Goal: Use online tool/utility: Utilize a website feature to perform a specific function

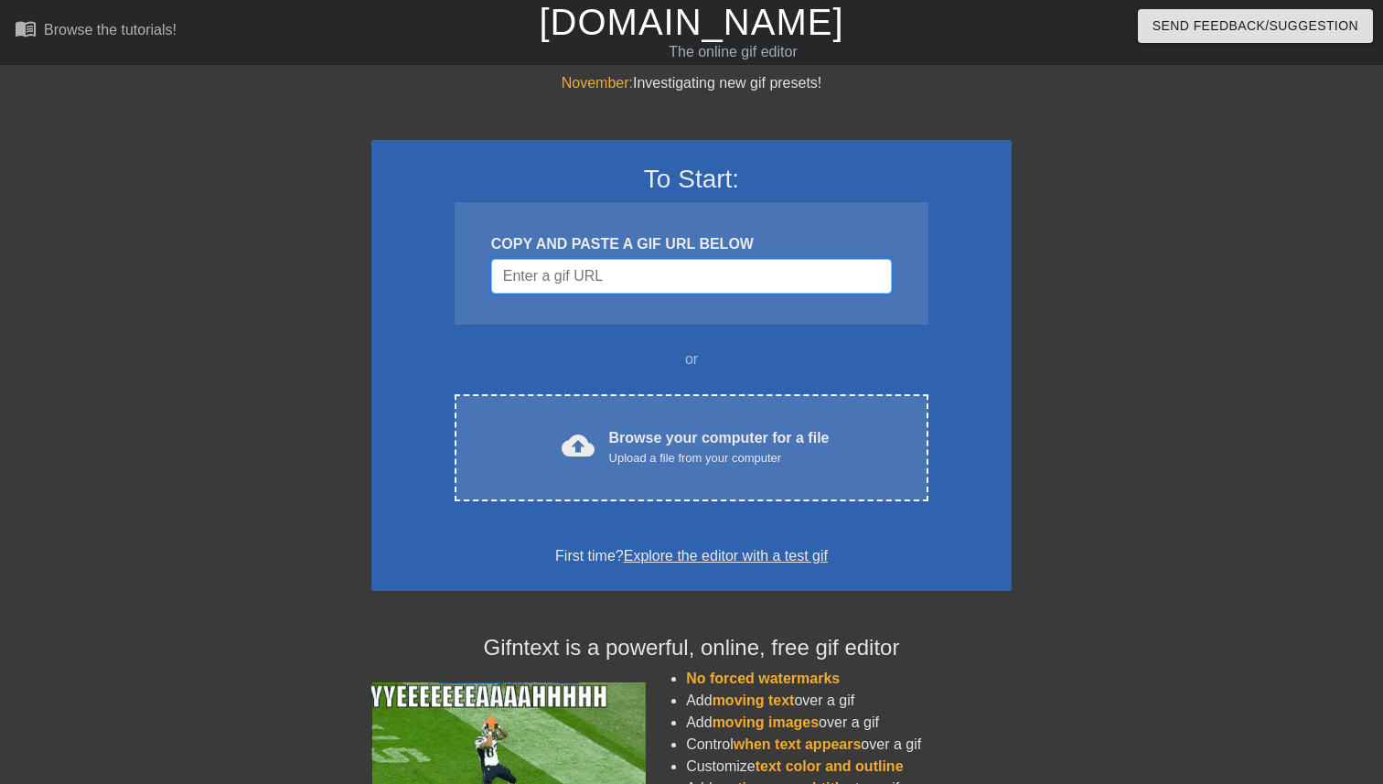
click at [602, 284] on input "Username" at bounding box center [691, 276] width 401 height 35
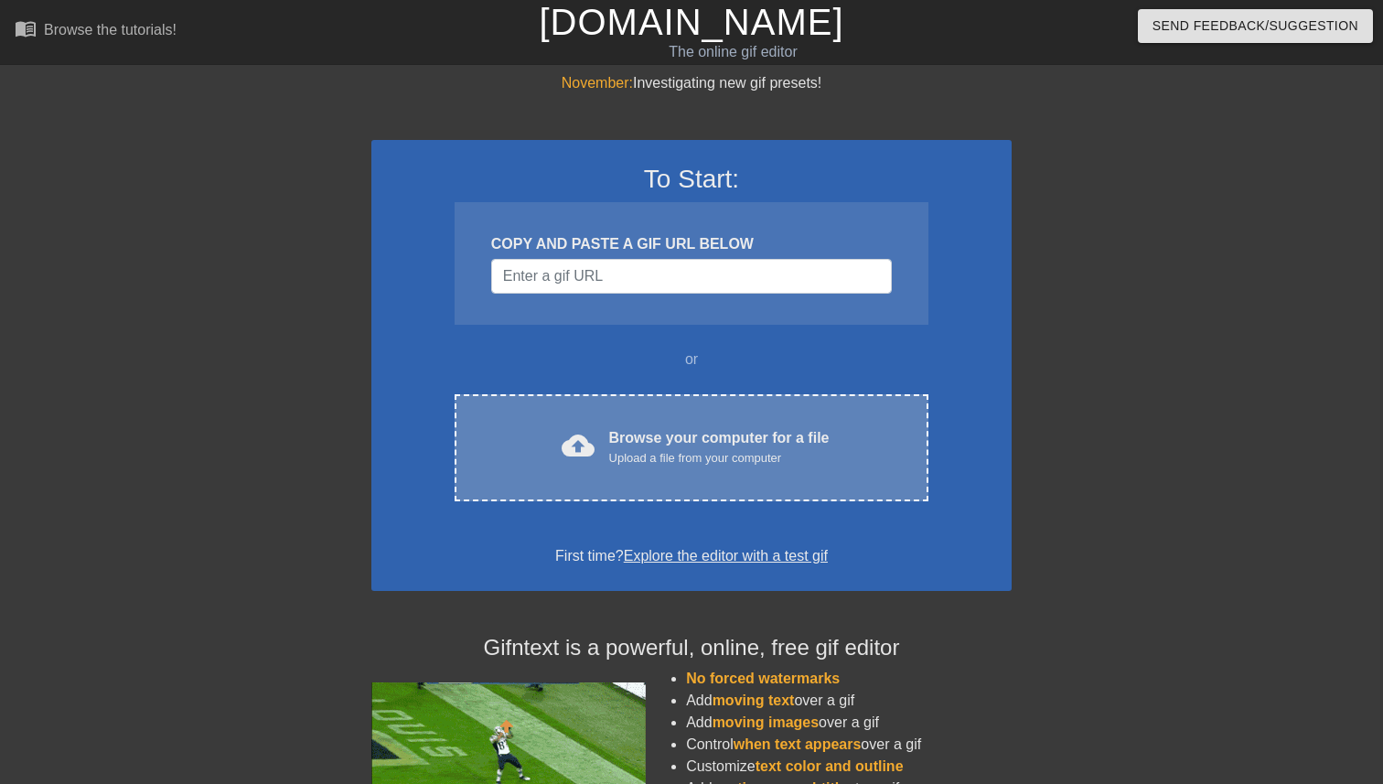
click at [595, 456] on div "cloud_upload Browse your computer for a file Upload a file from your computer" at bounding box center [691, 447] width 397 height 41
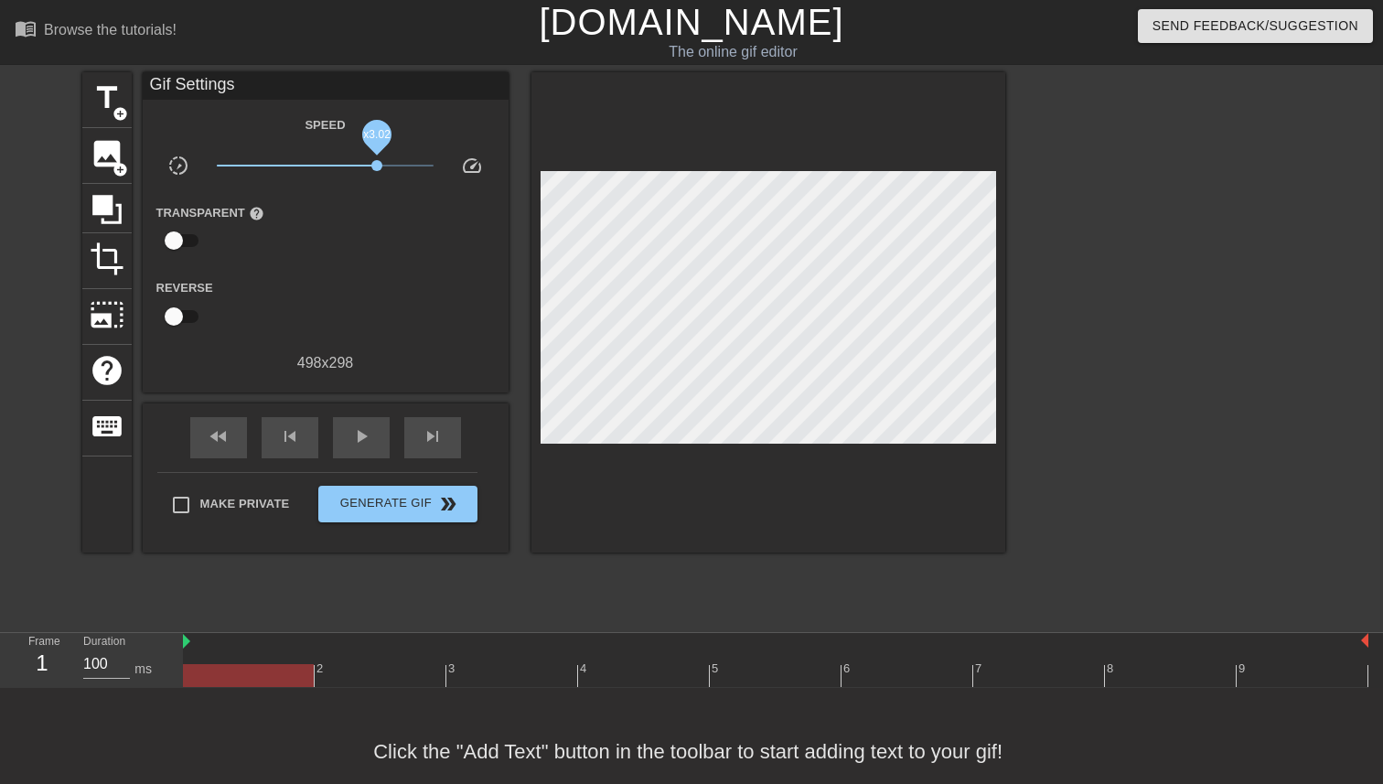
drag, startPoint x: 328, startPoint y: 167, endPoint x: 377, endPoint y: 167, distance: 49.4
click at [377, 167] on span "x3.02" at bounding box center [376, 165] width 11 height 11
drag, startPoint x: 377, startPoint y: 167, endPoint x: 402, endPoint y: 167, distance: 24.7
click at [402, 167] on span "x4.95" at bounding box center [400, 165] width 11 height 11
click at [355, 458] on div "fast_rewind skip_previous play_arrow skip_next" at bounding box center [326, 437] width 298 height 69
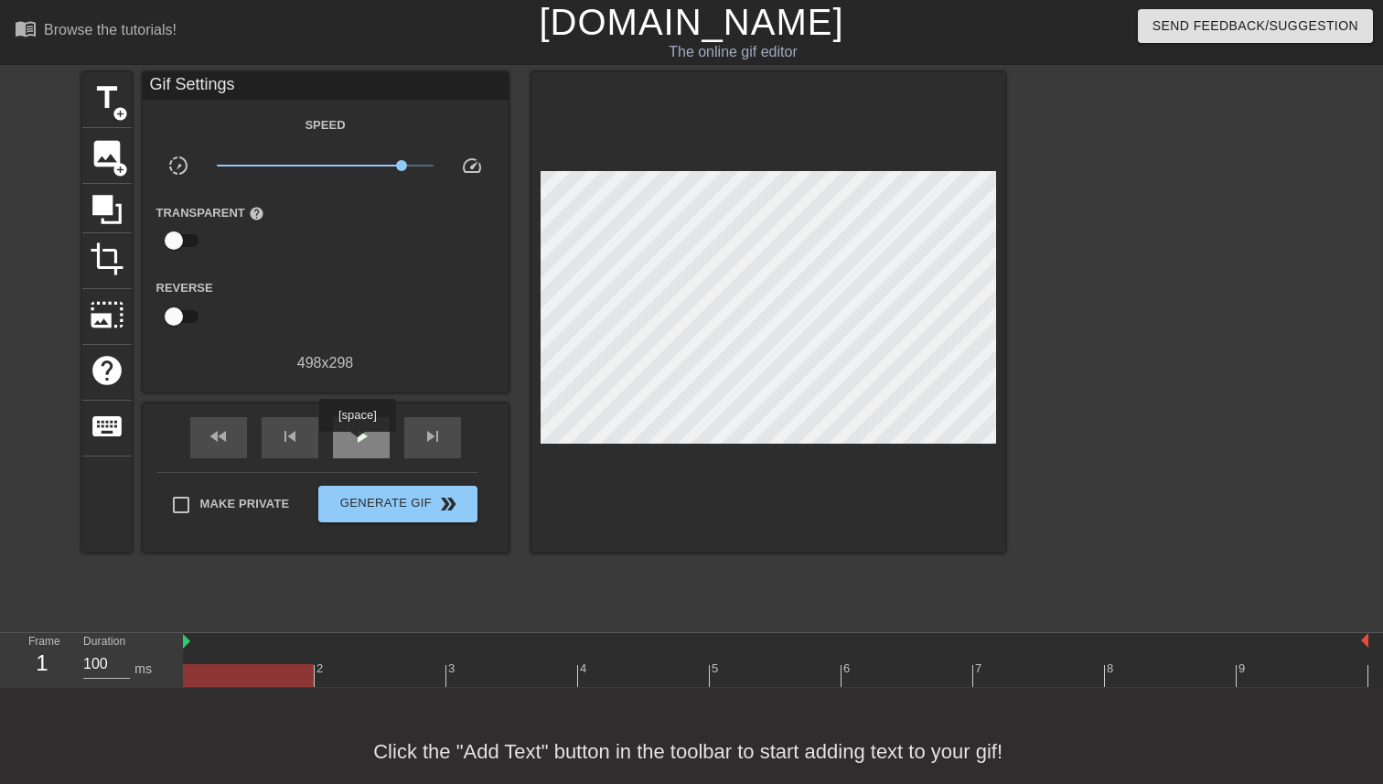
click at [360, 445] on span "play_arrow" at bounding box center [361, 436] width 22 height 22
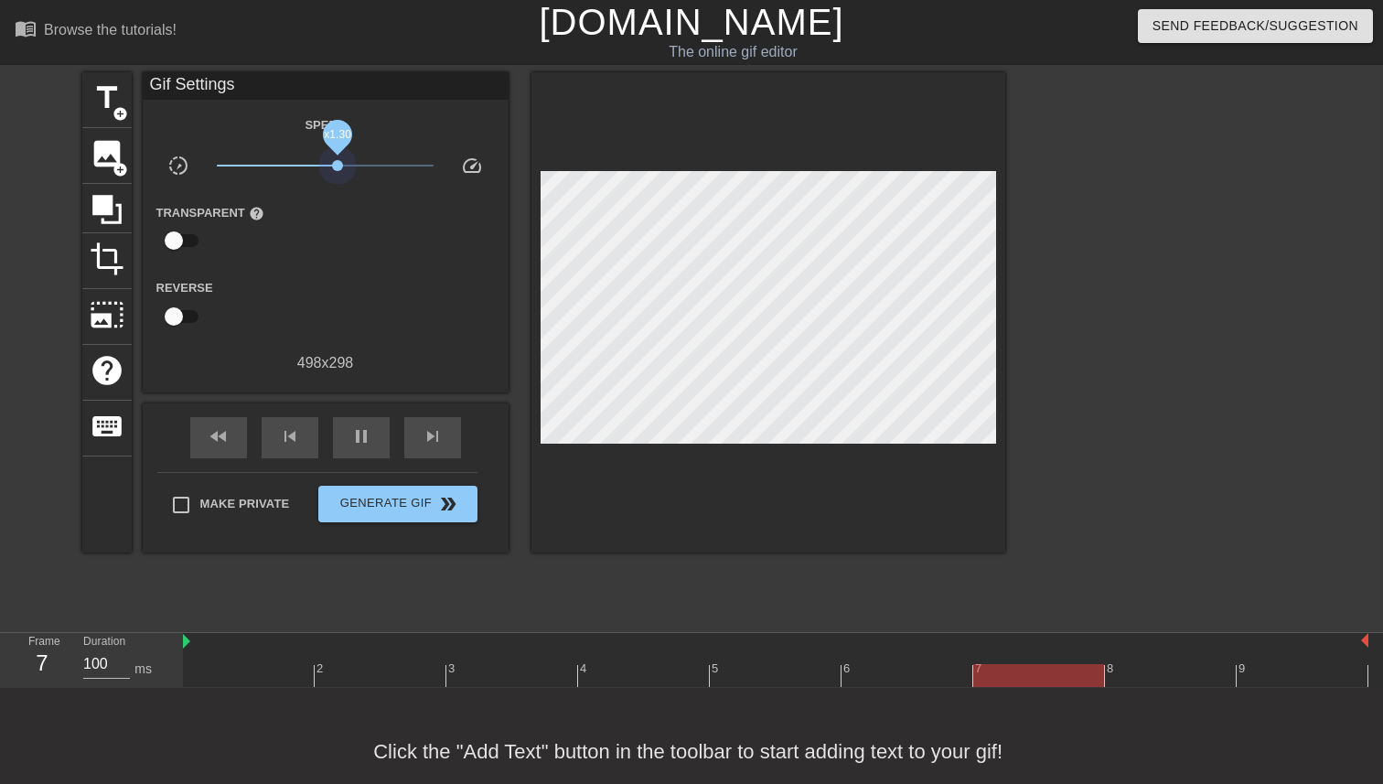
click at [338, 163] on span "x1.30" at bounding box center [325, 166] width 217 height 22
click at [314, 160] on span "x1.30" at bounding box center [325, 166] width 217 height 22
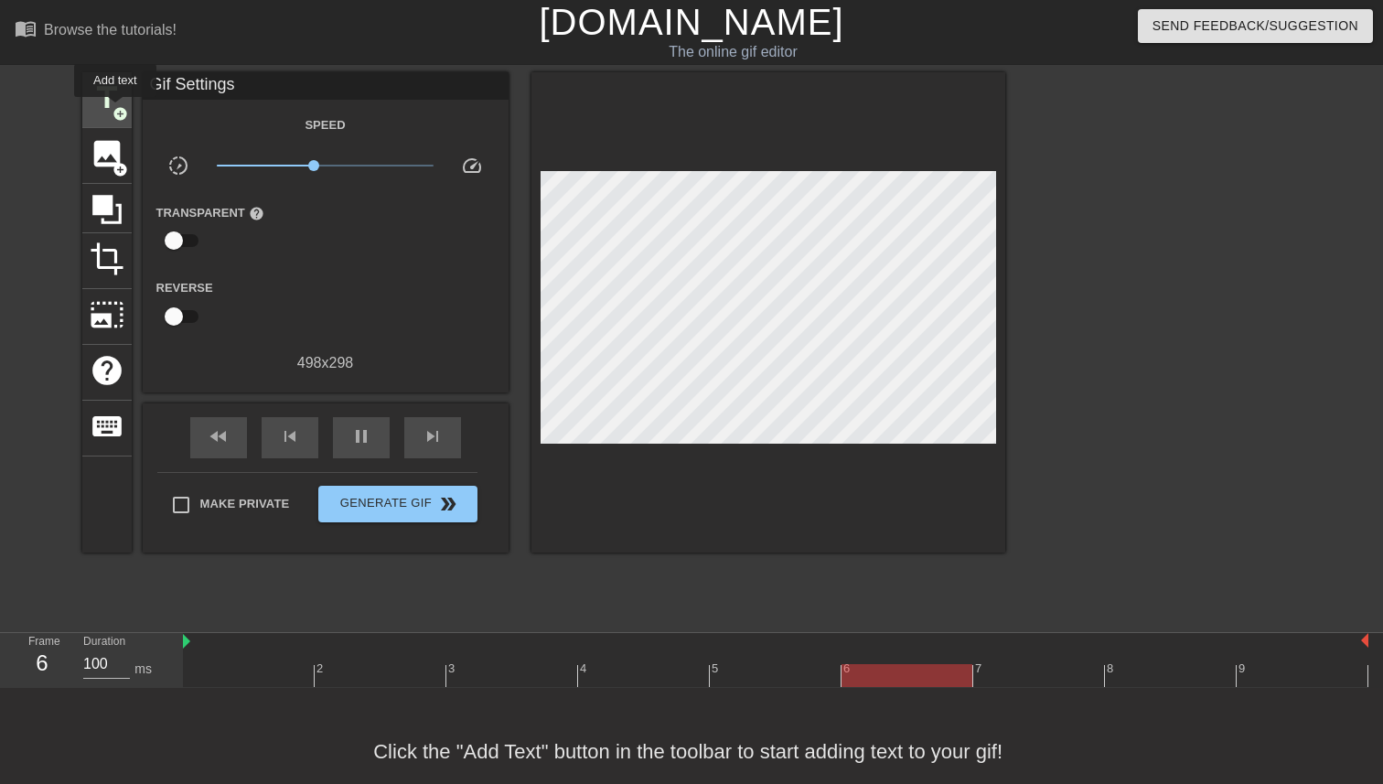
click at [116, 110] on span "add_circle" at bounding box center [121, 114] width 16 height 16
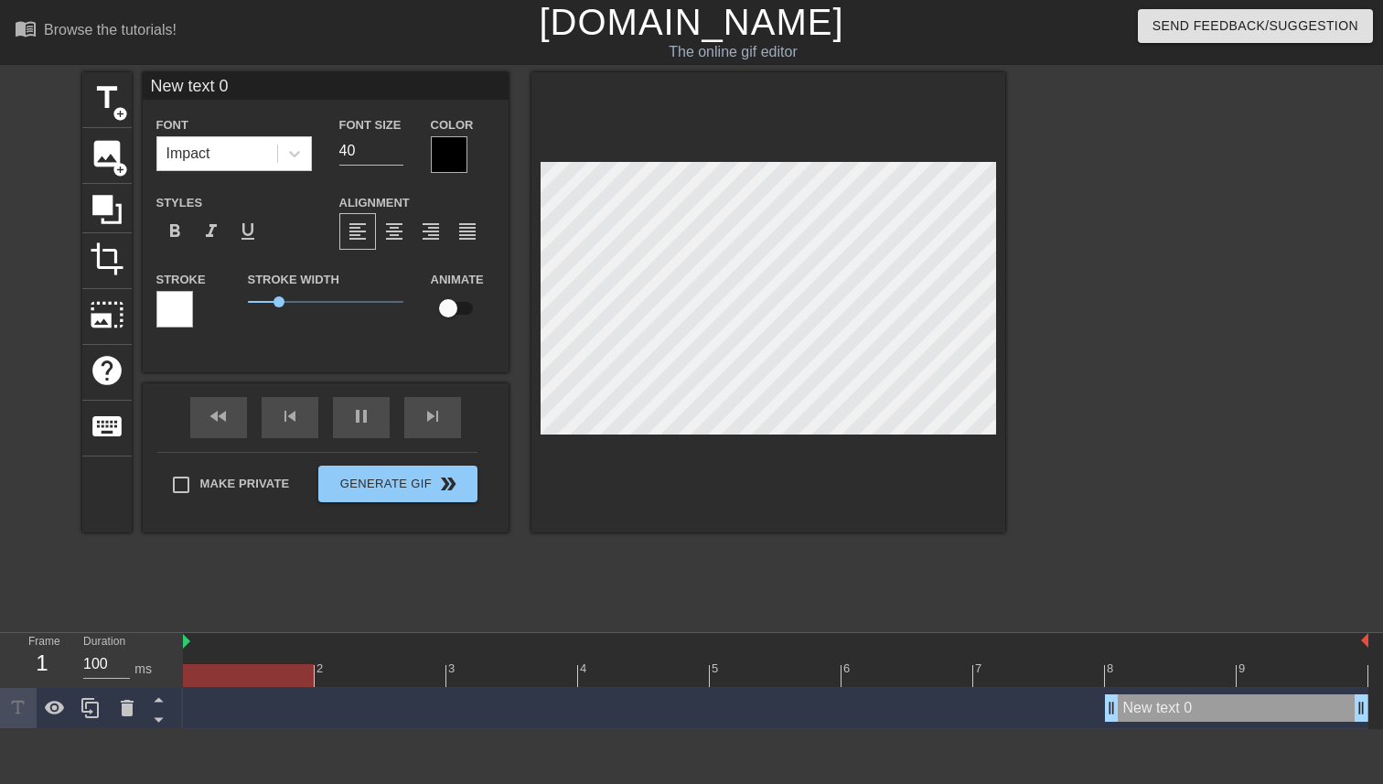
type input "NewG text 0"
type textarea "NewG text 0"
type input "New text 0"
type textarea "New text 0"
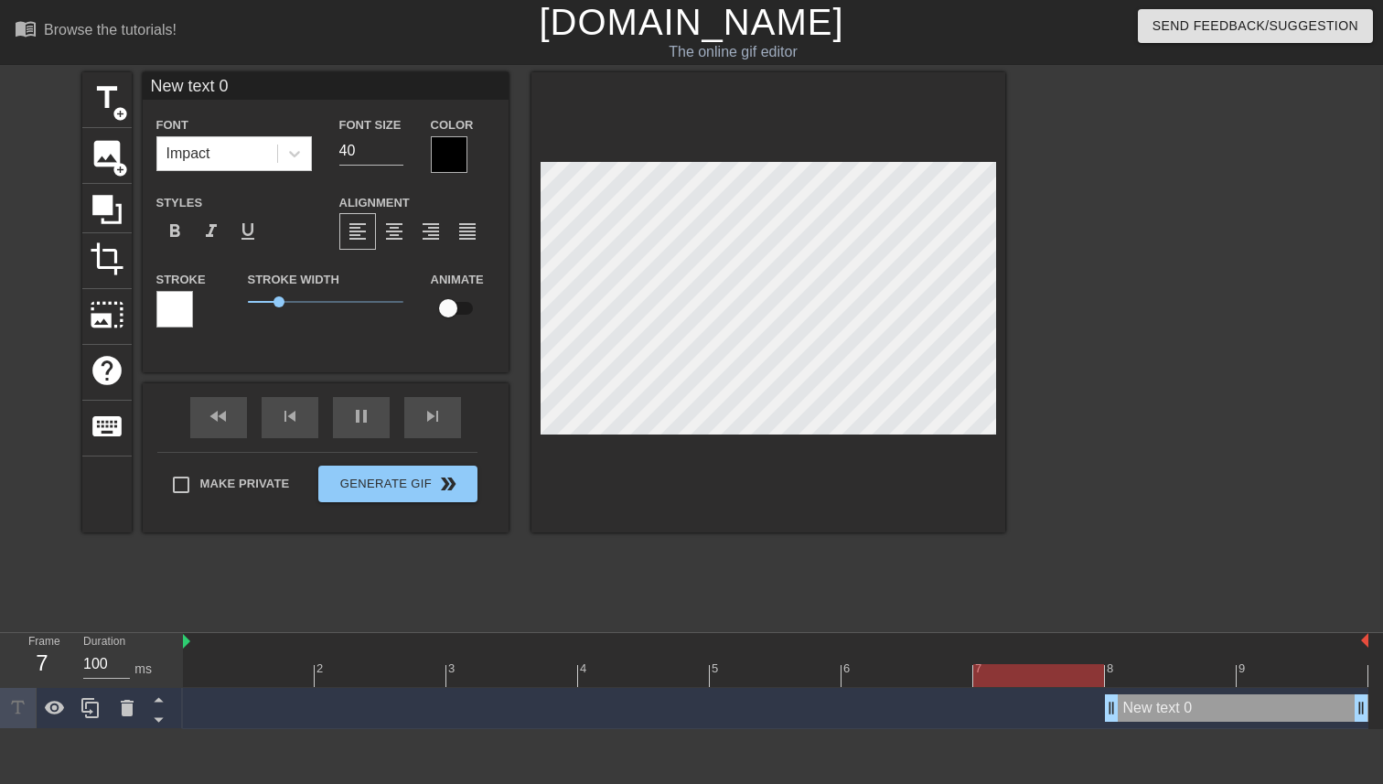
type input "Ne text 0"
type textarea "Ne text 0"
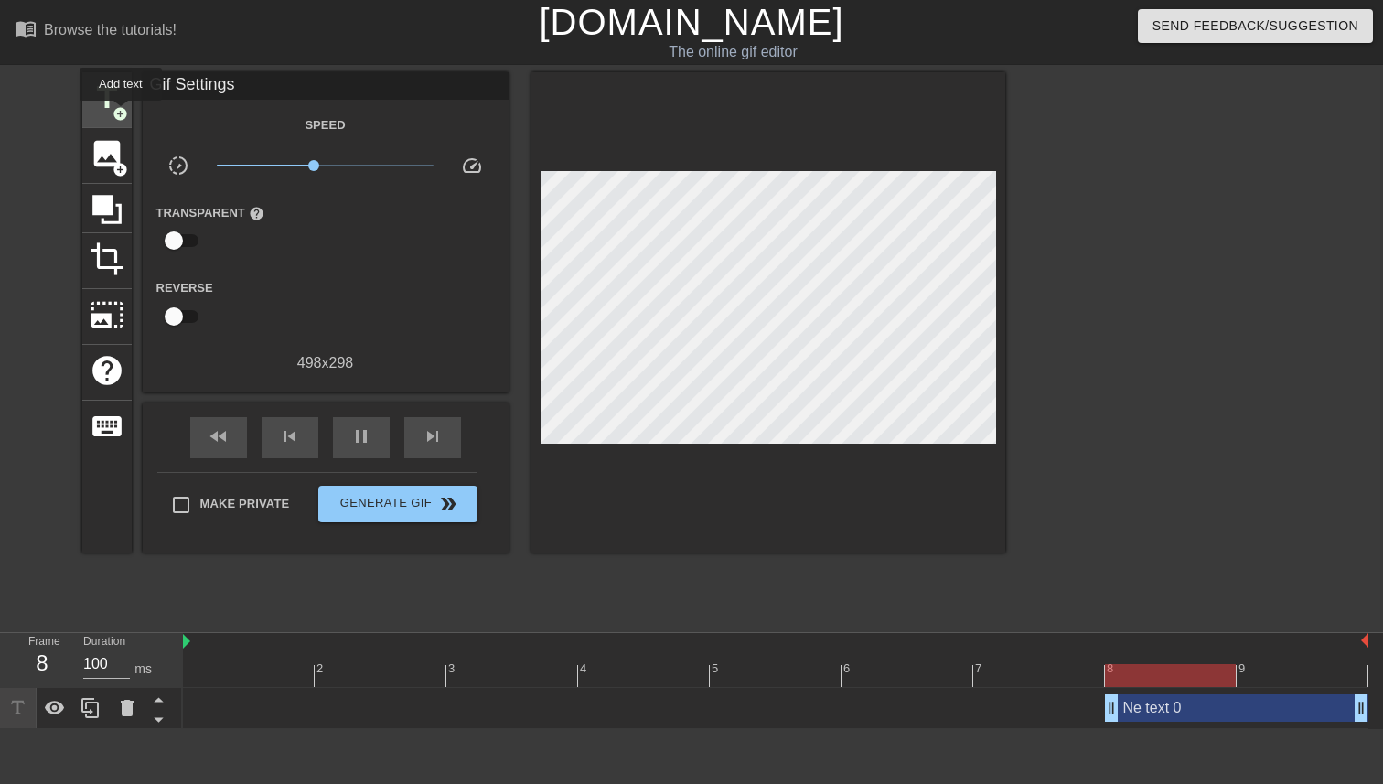
click at [122, 113] on span "add_circle" at bounding box center [121, 114] width 16 height 16
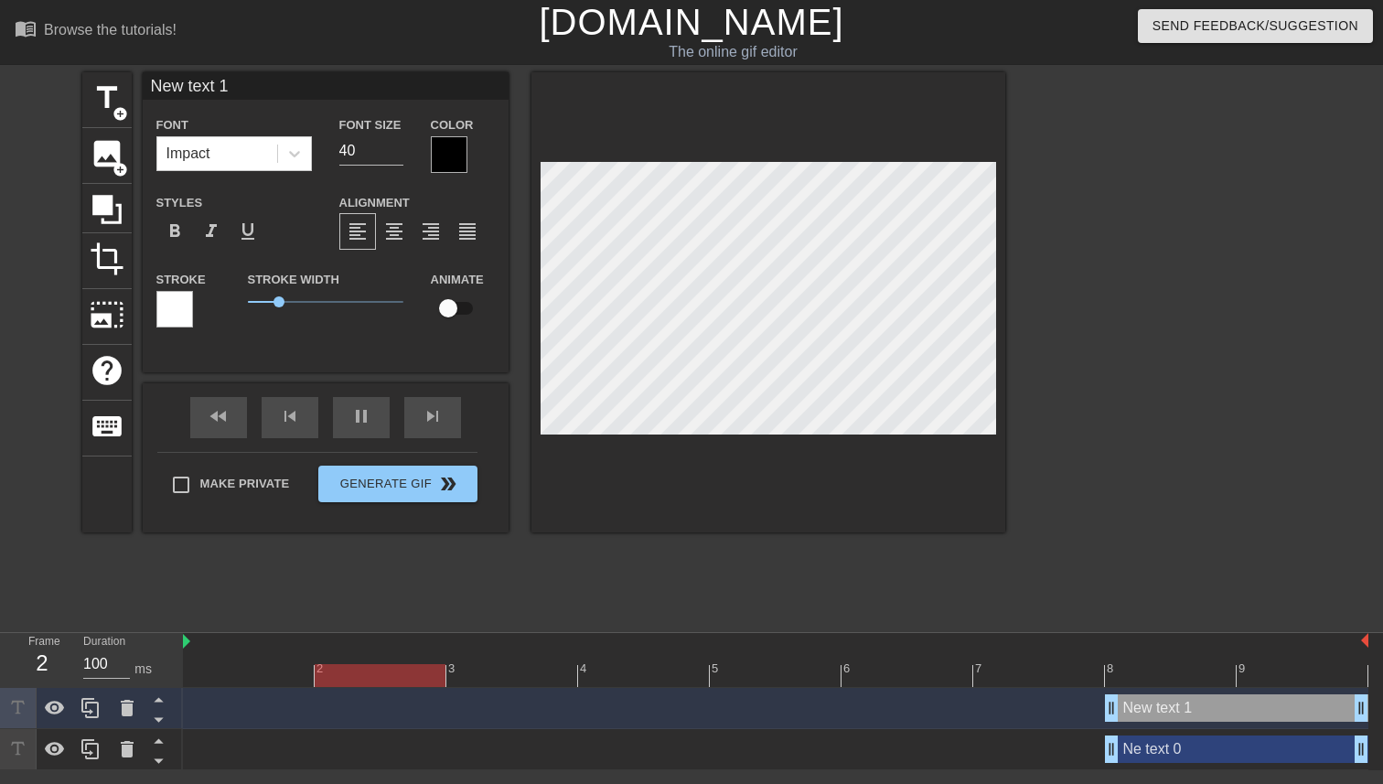
type input "Nw text 1"
type textarea "Nw text 1"
type input "w text 1"
type textarea "w text 1"
click at [123, 118] on span "add_circle" at bounding box center [121, 114] width 16 height 16
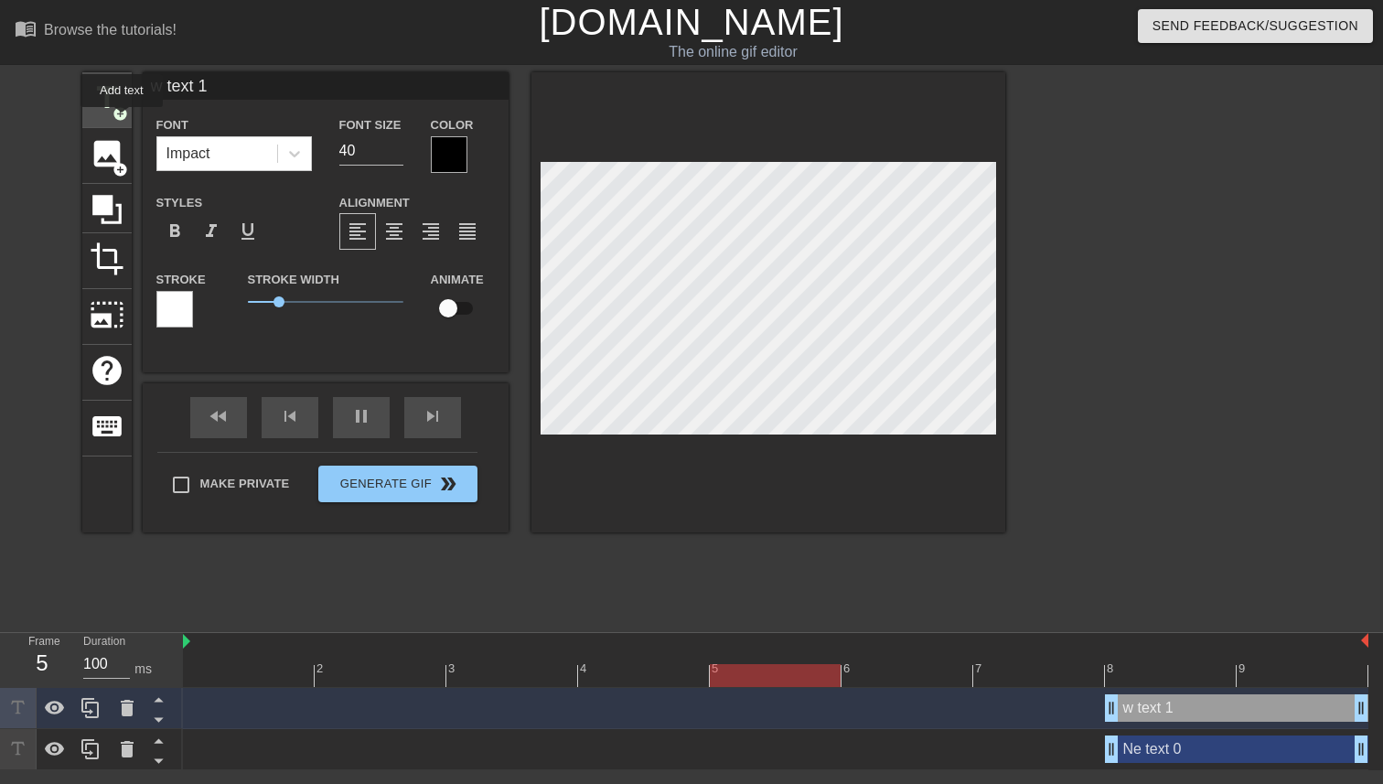
type input "New text 2"
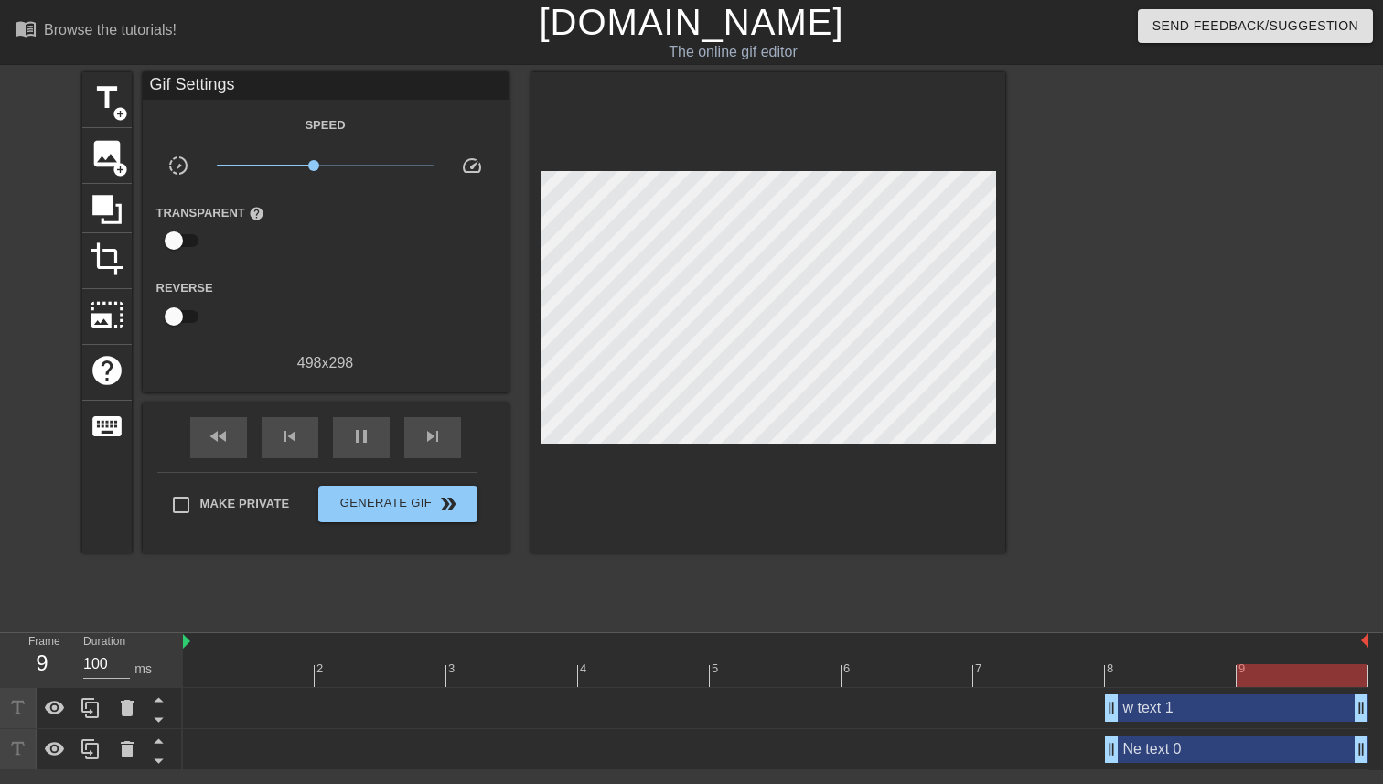
click at [1168, 707] on div "w text 1 drag_handle drag_handle" at bounding box center [1236, 707] width 263 height 27
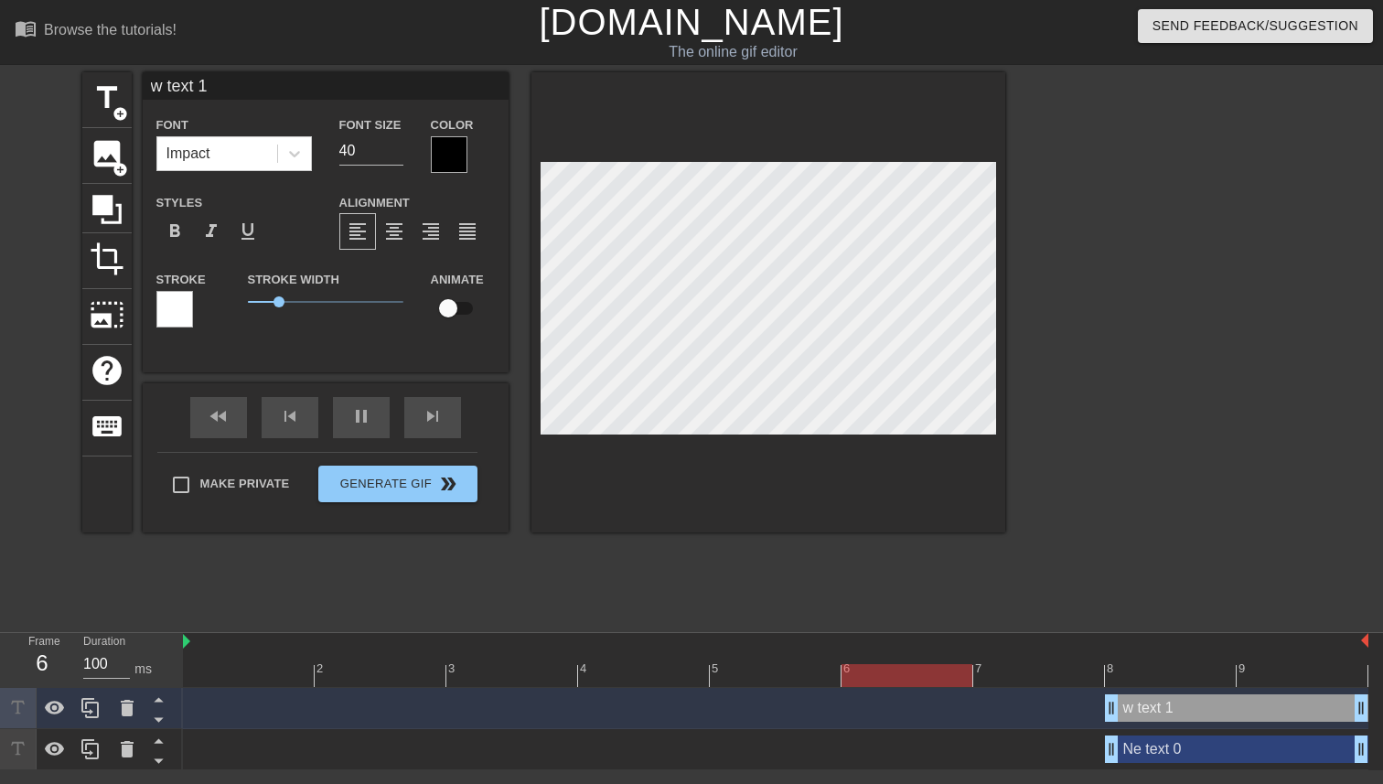
click at [1170, 711] on div "w text 1 drag_handle drag_handle" at bounding box center [1236, 707] width 263 height 27
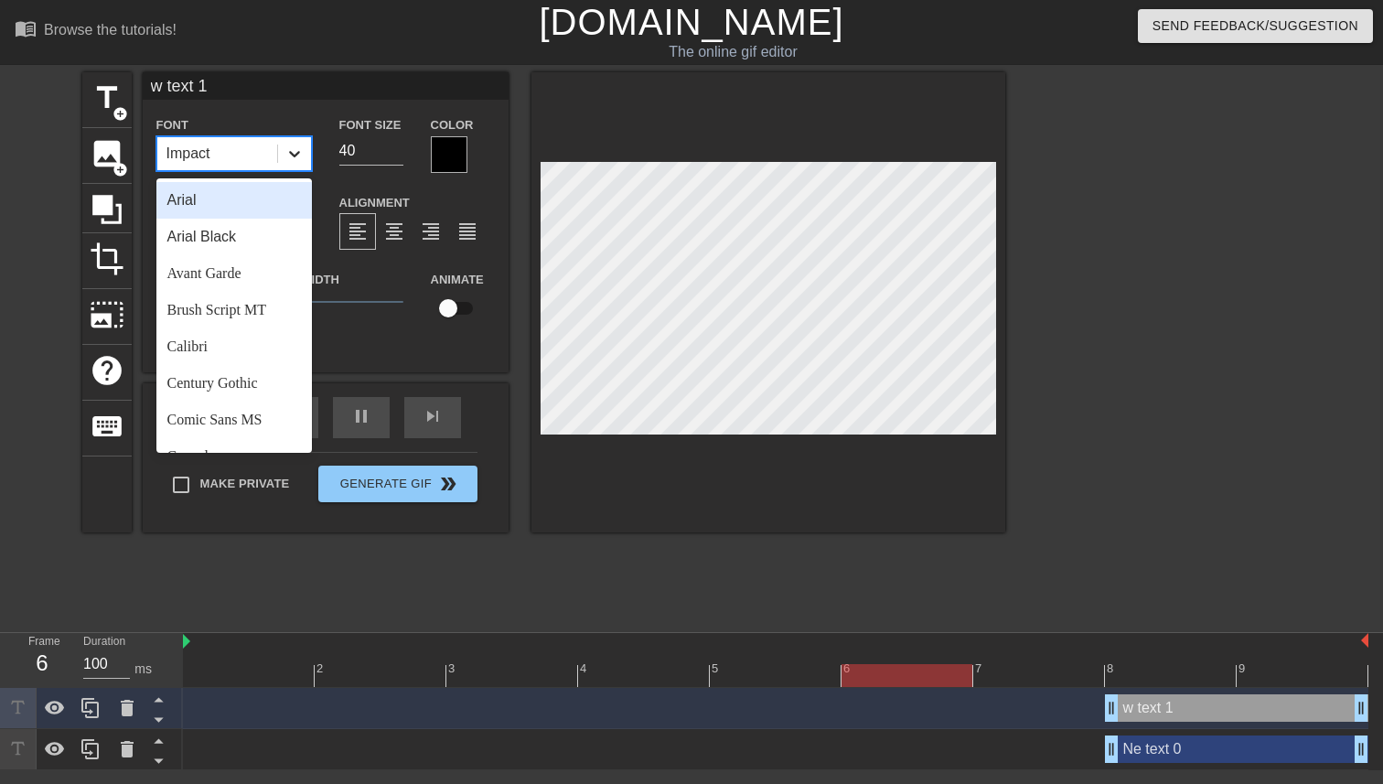
click at [285, 142] on div at bounding box center [294, 153] width 33 height 33
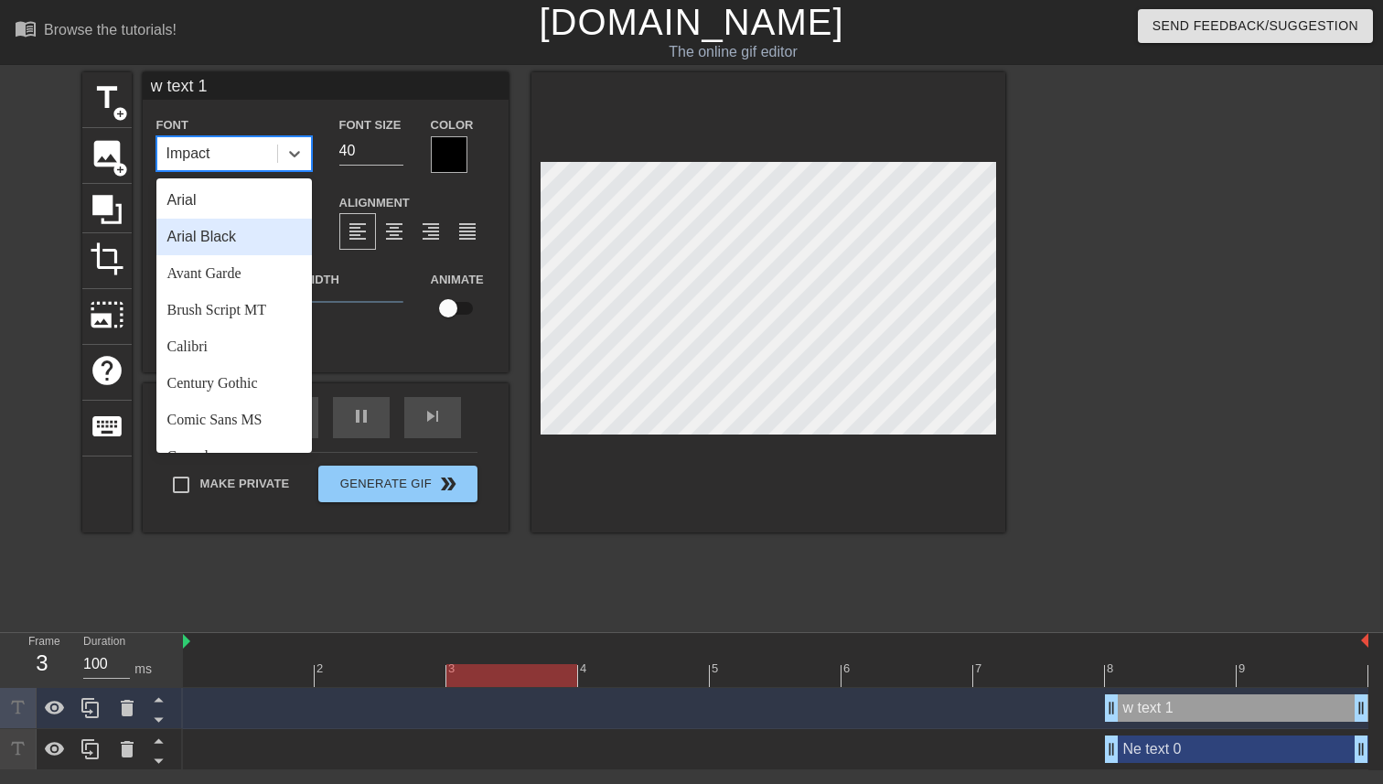
click at [246, 250] on div "Arial Black" at bounding box center [234, 237] width 156 height 37
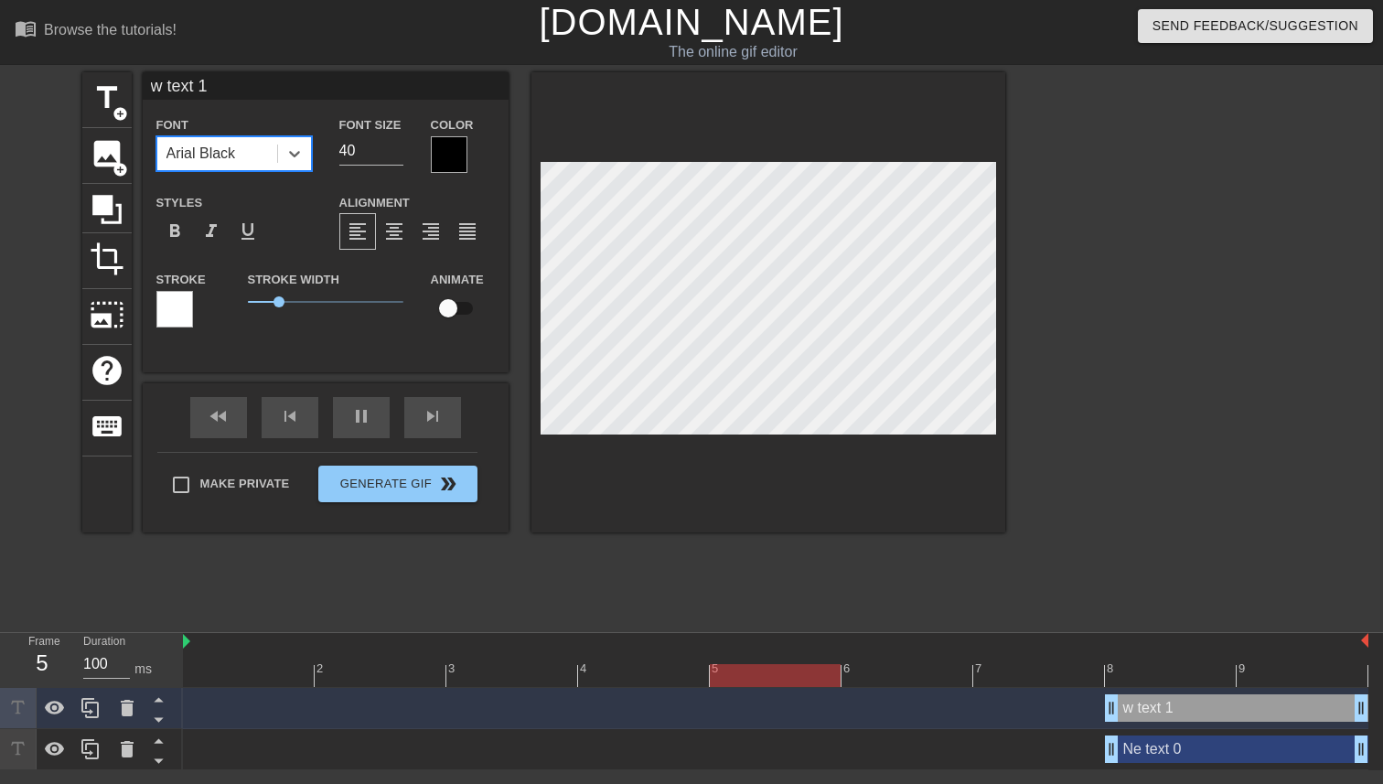
click at [236, 160] on div "Arial Black" at bounding box center [202, 154] width 70 height 22
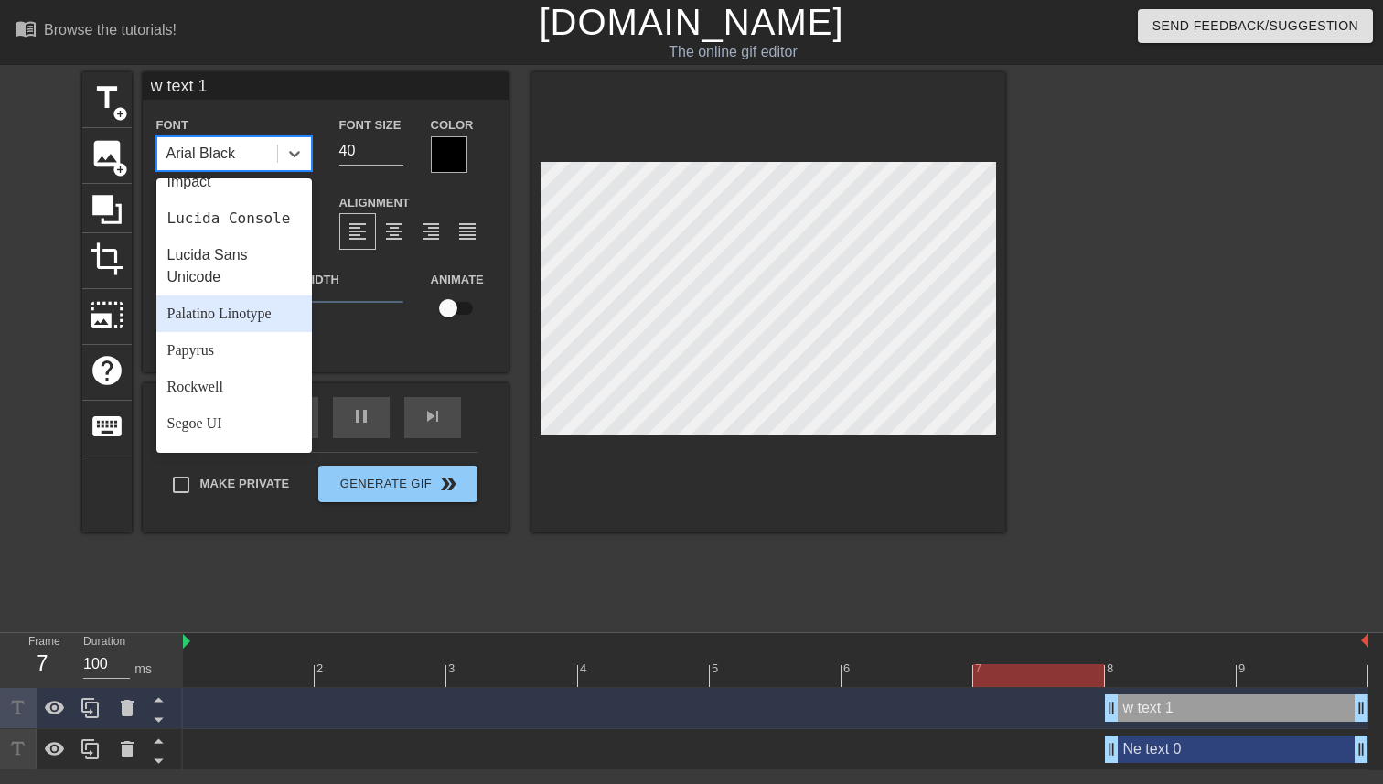
scroll to position [495, 0]
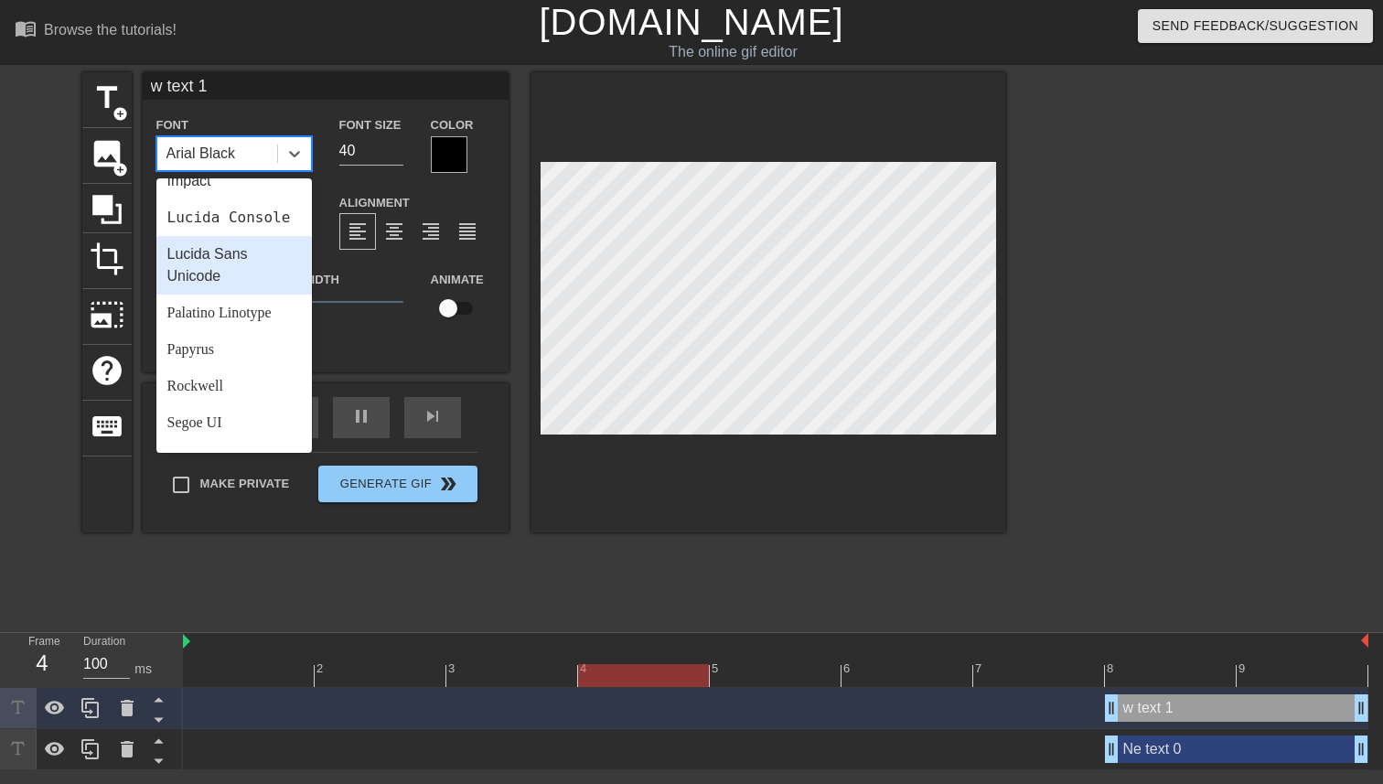
click at [249, 237] on div "Lucida Sans Unicode" at bounding box center [234, 265] width 156 height 59
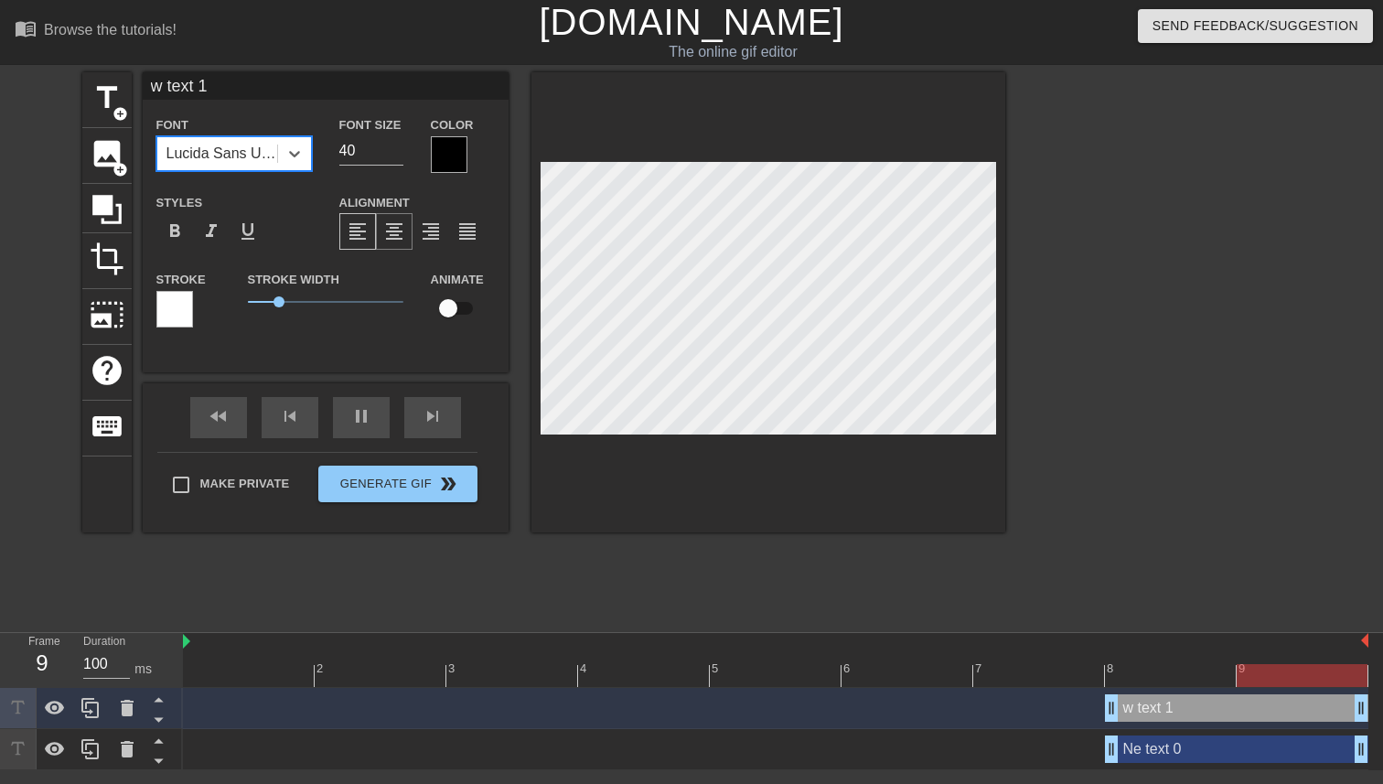
click at [395, 233] on span "format_align_center" at bounding box center [394, 231] width 22 height 22
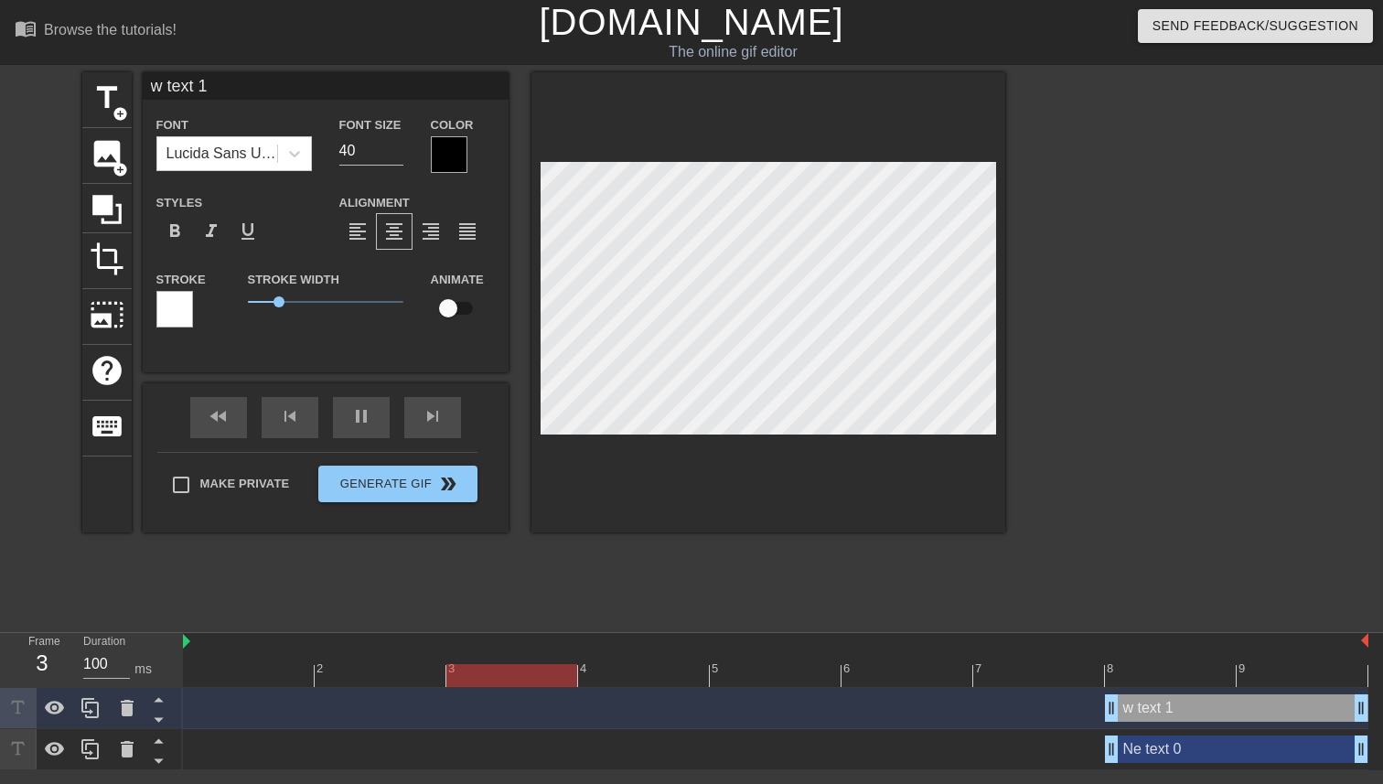
click at [446, 165] on div at bounding box center [449, 154] width 37 height 37
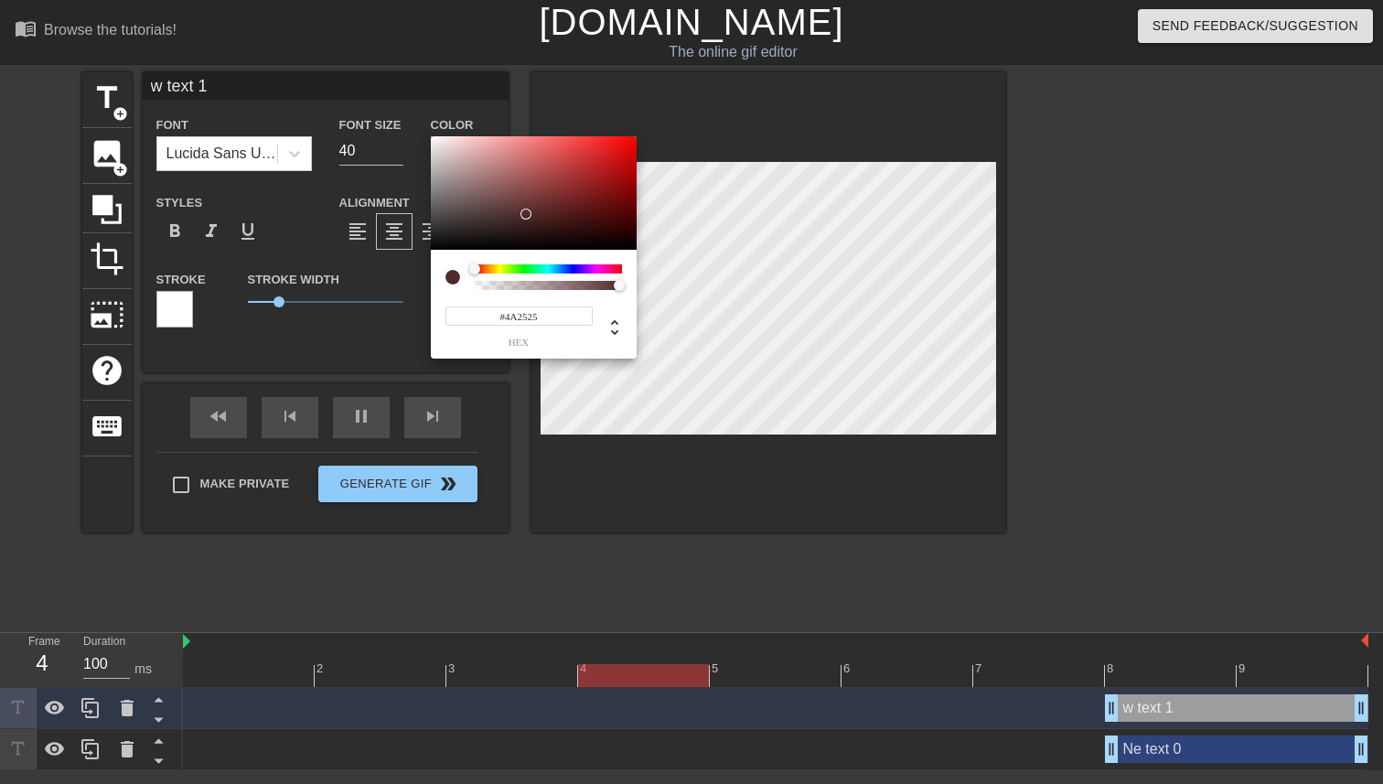
drag, startPoint x: 523, startPoint y: 214, endPoint x: 532, endPoint y: 217, distance: 9.6
click at [532, 217] on div at bounding box center [534, 192] width 206 height 113
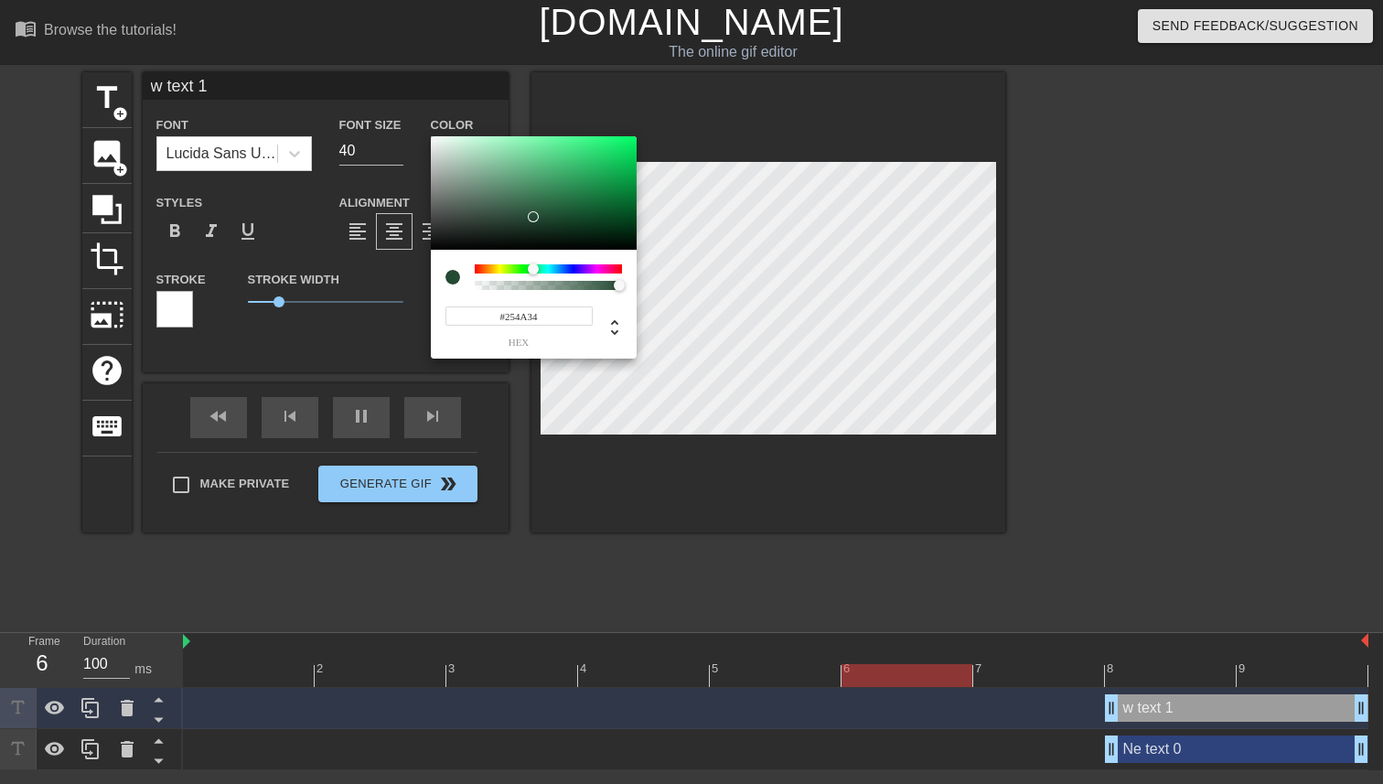
drag, startPoint x: 523, startPoint y: 267, endPoint x: 533, endPoint y: 267, distance: 10.1
click at [533, 267] on div at bounding box center [548, 268] width 147 height 9
type input "#387751"
drag, startPoint x: 537, startPoint y: 208, endPoint x: 539, endPoint y: 197, distance: 11.1
click at [539, 197] on div at bounding box center [534, 192] width 206 height 113
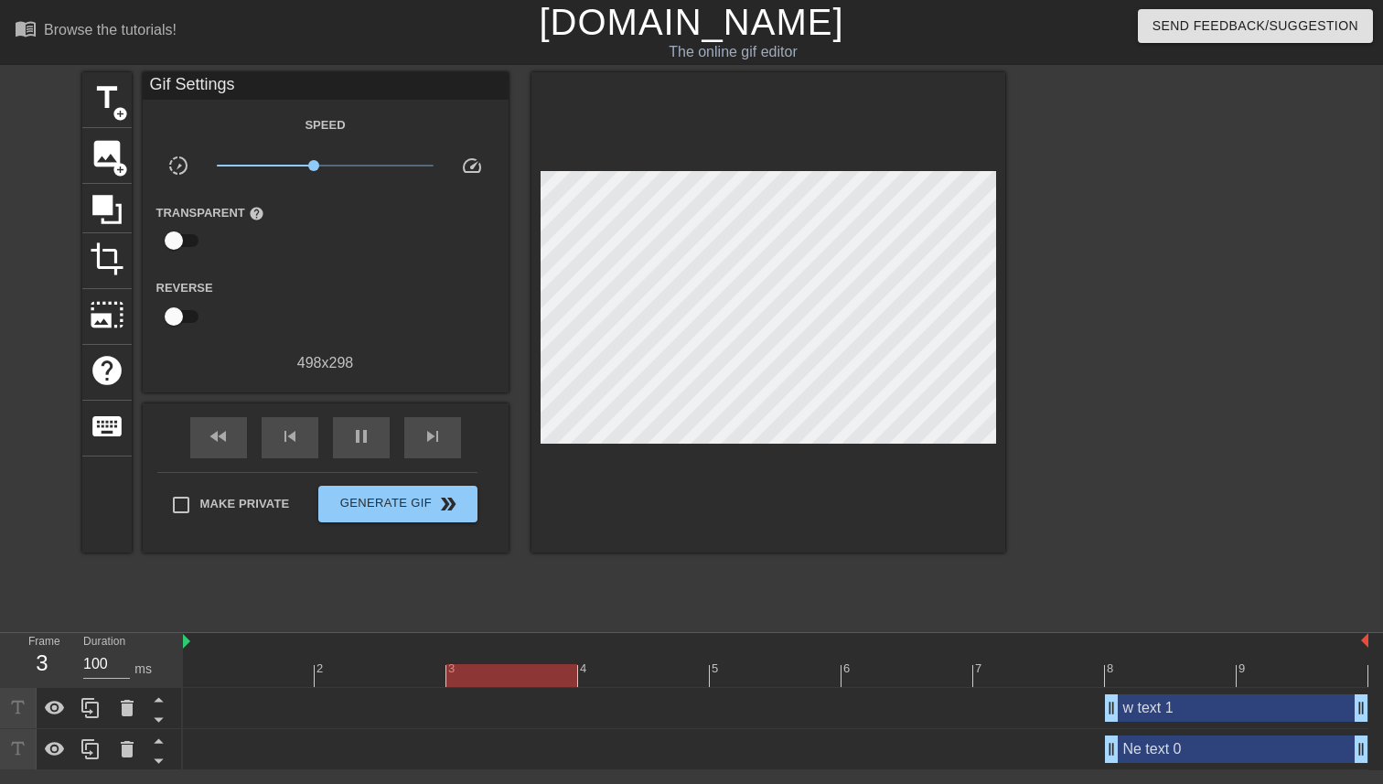
click at [1140, 704] on div "w text 1 drag_handle drag_handle" at bounding box center [1236, 707] width 263 height 27
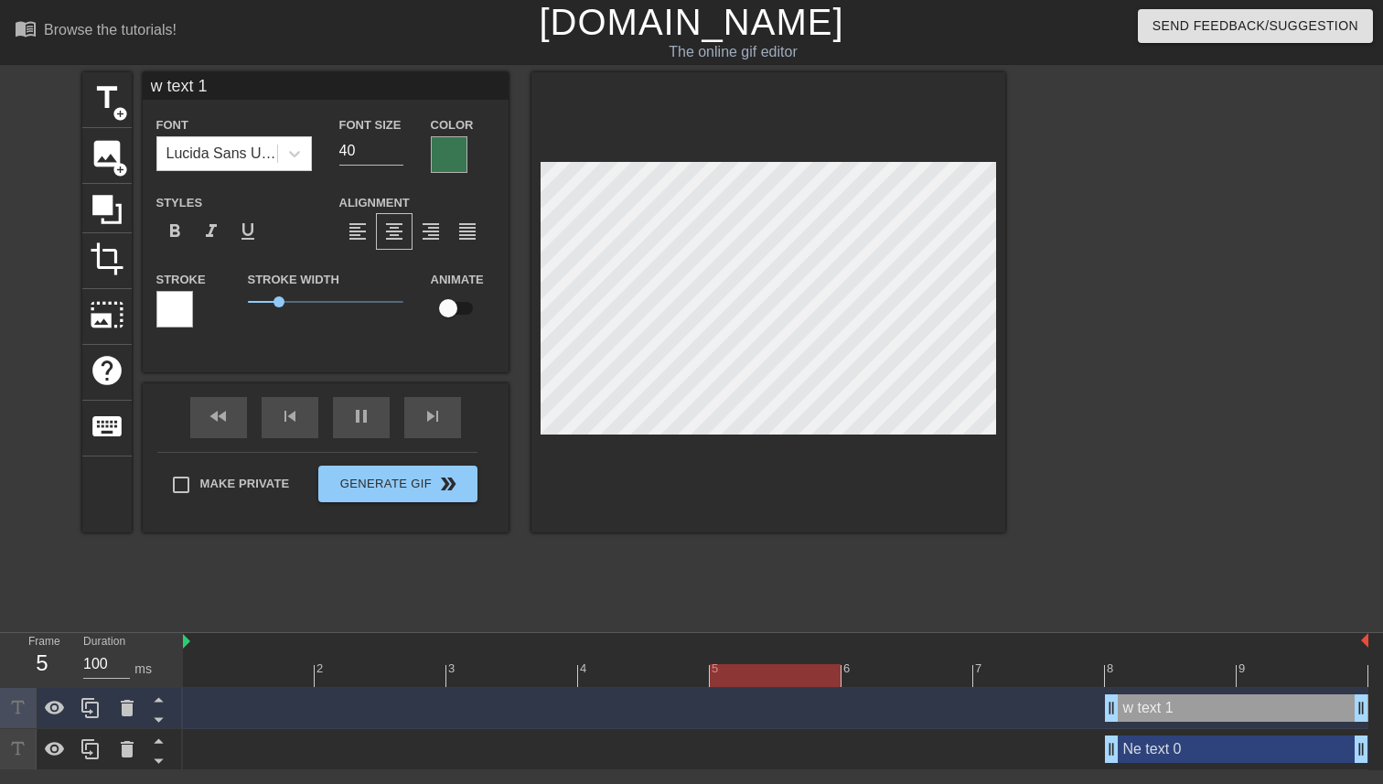
click at [1155, 756] on div "Ne text 0 drag_handle drag_handle" at bounding box center [1236, 749] width 263 height 27
type input "Ne text 0"
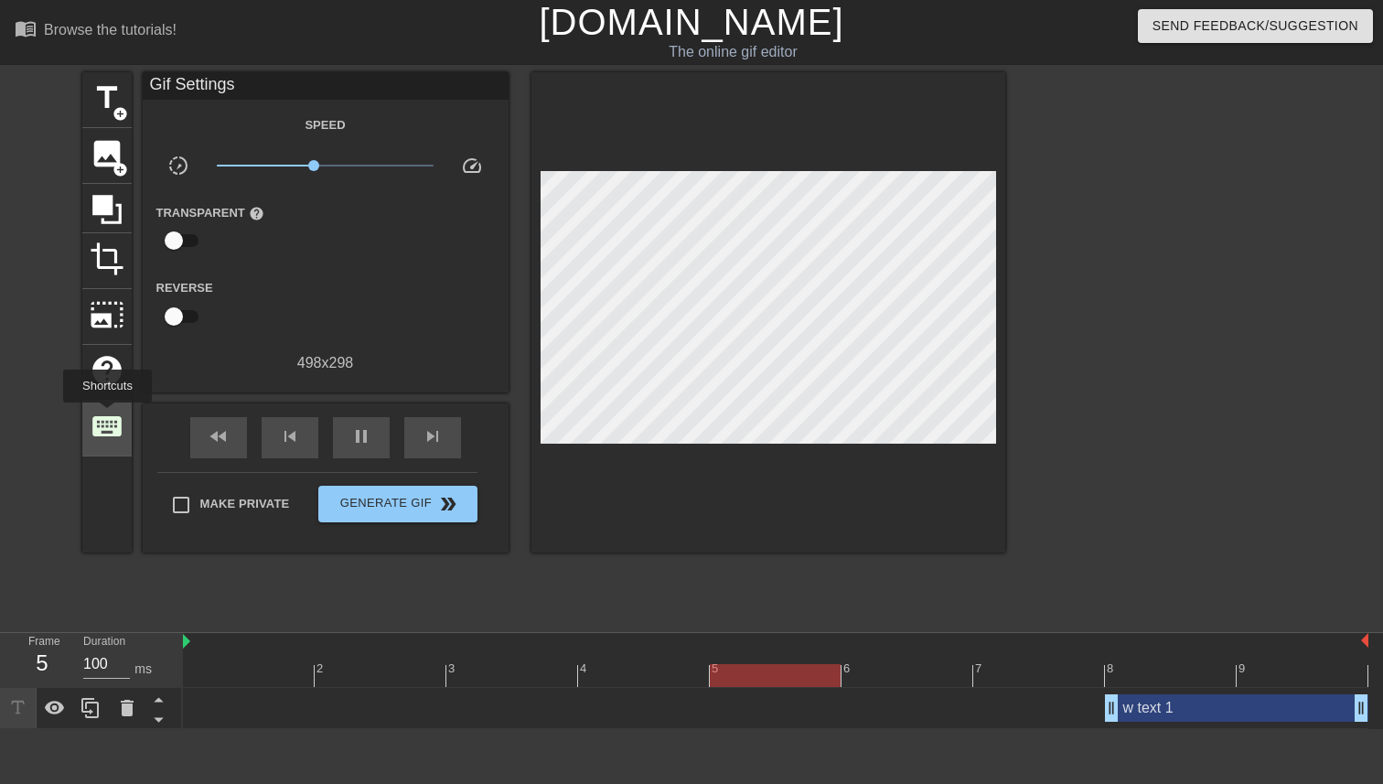
click at [109, 415] on span "keyboard" at bounding box center [107, 426] width 35 height 35
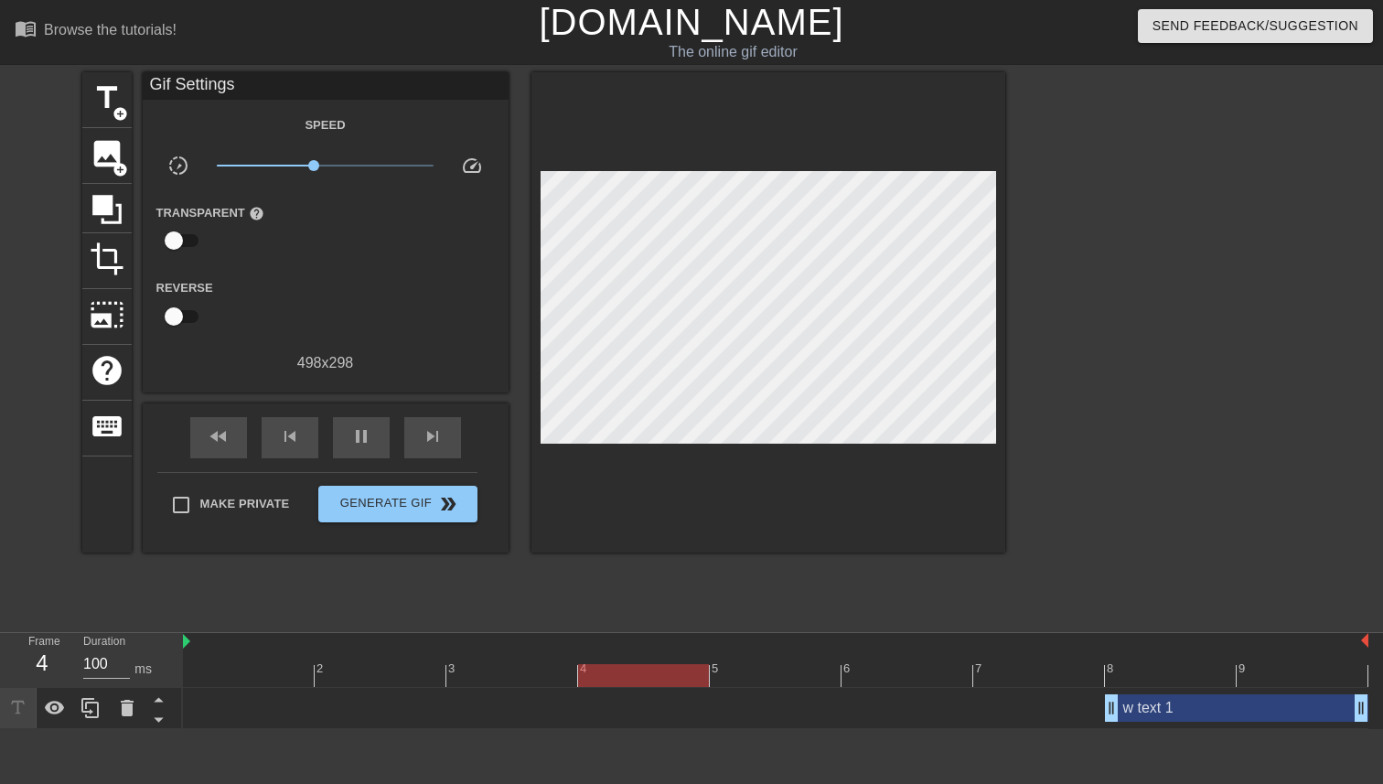
click at [1133, 720] on div "w text 1 drag_handle drag_handle" at bounding box center [1236, 707] width 263 height 27
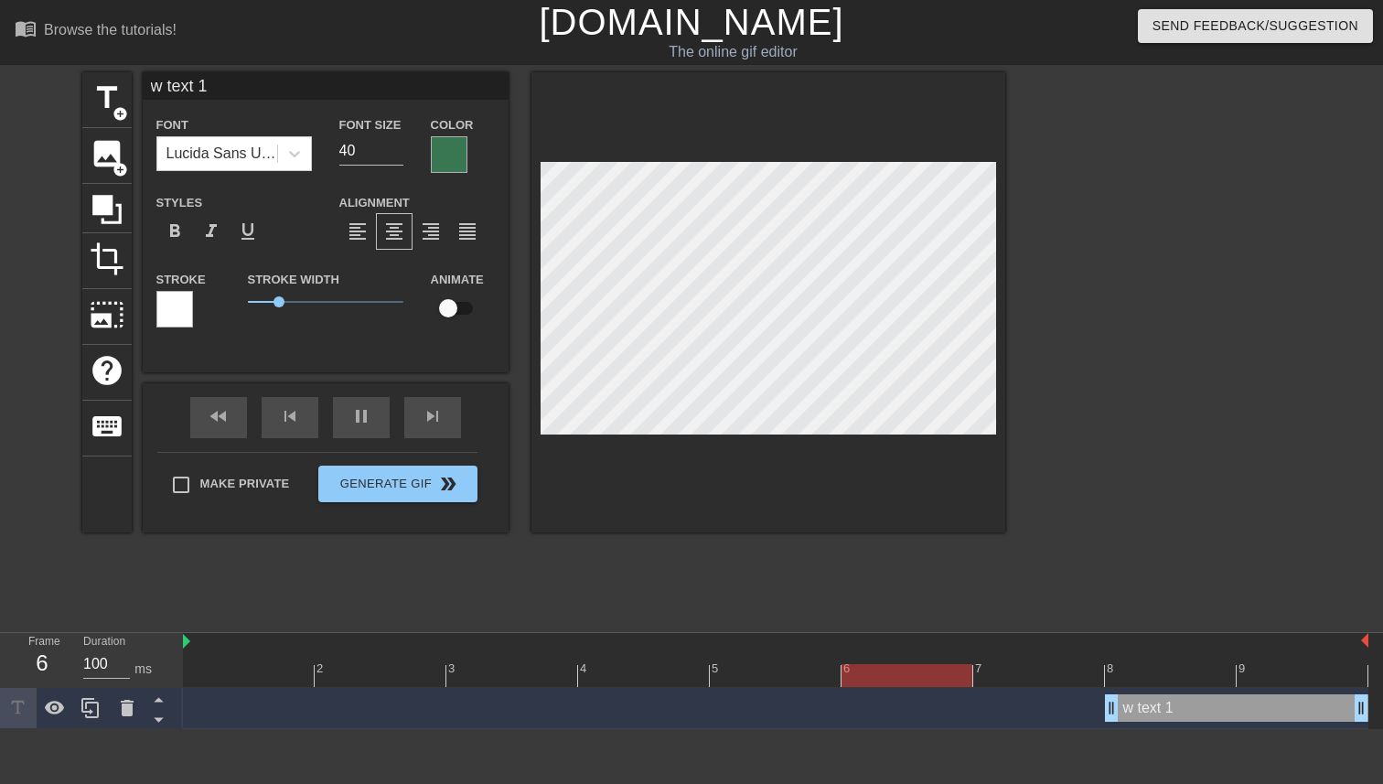
click at [1133, 720] on div "w text 1 drag_handle drag_handle" at bounding box center [1236, 707] width 263 height 27
click at [1174, 715] on div "w text 1 drag_handle drag_handle" at bounding box center [1236, 707] width 263 height 27
